Goal: Information Seeking & Learning: Learn about a topic

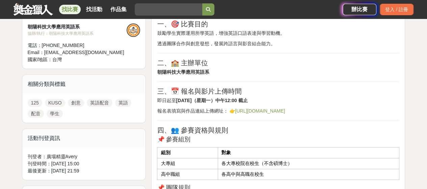
scroll to position [137, 0]
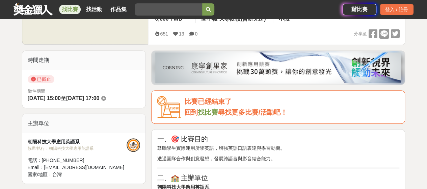
drag, startPoint x: 429, startPoint y: 16, endPoint x: 419, endPoint y: 35, distance: 21.8
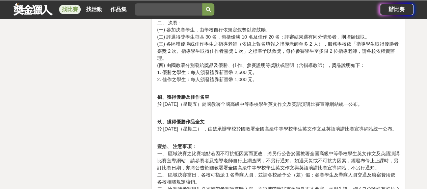
scroll to position [1044, 0]
